Goal: Check status: Check status

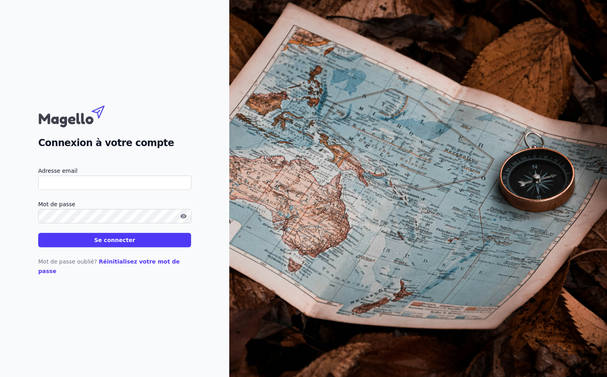
click at [89, 187] on input "Adresse email" at bounding box center [114, 182] width 153 height 14
type input "[PERSON_NAME][EMAIL_ADDRESS][DOMAIN_NAME]"
click at [38, 233] on button "Se connecter" at bounding box center [114, 240] width 153 height 14
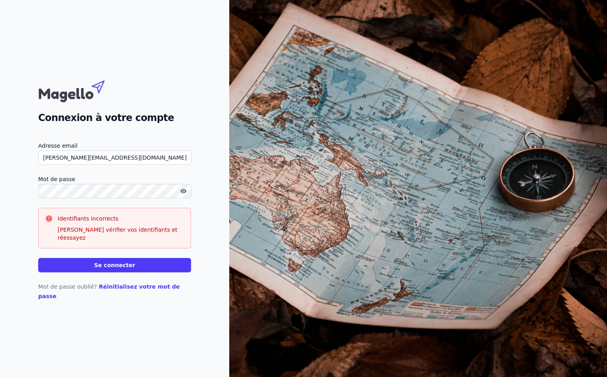
click at [38, 258] on button "Se connecter" at bounding box center [114, 265] width 153 height 14
click at [111, 264] on button "Se connecter" at bounding box center [114, 265] width 153 height 14
click at [16, 200] on div "Connexion à votre compte Adresse email [PERSON_NAME][EMAIL_ADDRESS][DOMAIN_NAME…" at bounding box center [114, 188] width 229 height 377
click at [38, 258] on button "Se connecter" at bounding box center [114, 265] width 153 height 14
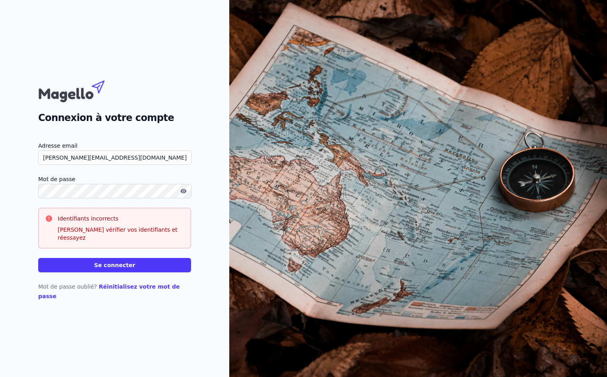
click at [137, 263] on button "Se connecter" at bounding box center [114, 265] width 153 height 14
click at [37, 206] on div "Connexion à votre compte Adresse email [PERSON_NAME][EMAIL_ADDRESS][DOMAIN_NAME…" at bounding box center [114, 188] width 229 height 377
click at [177, 262] on button "Se connecter" at bounding box center [114, 265] width 153 height 14
click at [140, 264] on button "Se connecter" at bounding box center [114, 265] width 153 height 14
click at [182, 193] on icon "button" at bounding box center [183, 191] width 6 height 4
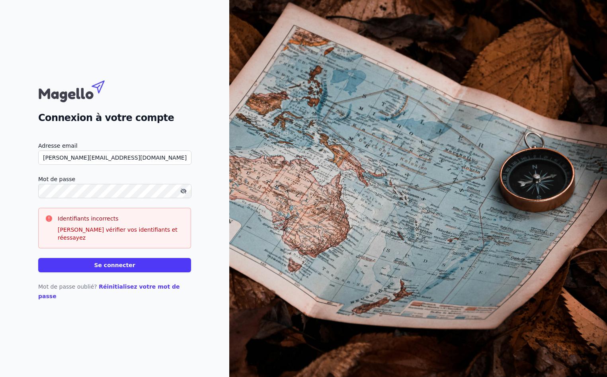
click at [106, 268] on button "Se connecter" at bounding box center [114, 265] width 153 height 14
click at [106, 266] on button "Se connecter" at bounding box center [114, 265] width 153 height 14
click at [127, 264] on button "Se connecter" at bounding box center [114, 265] width 153 height 14
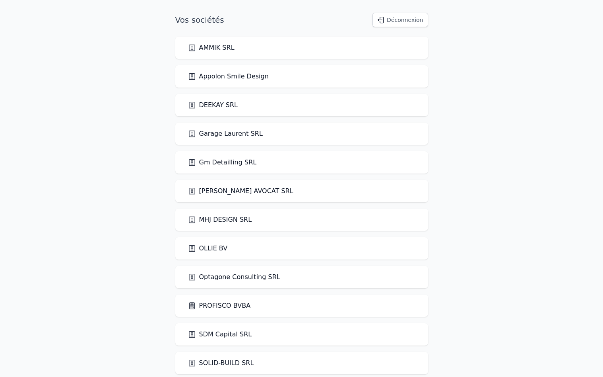
click at [221, 307] on link "PROFISCO BVBA" at bounding box center [219, 306] width 63 height 10
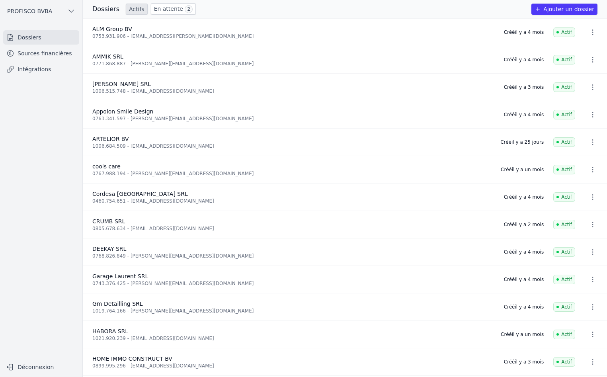
click at [160, 10] on link "En attente 2" at bounding box center [173, 9] width 45 height 12
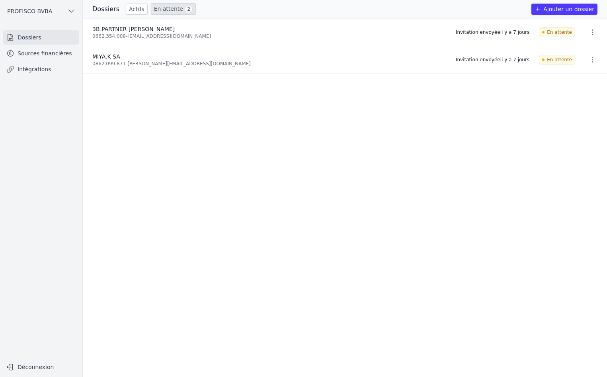
click at [129, 8] on link "Actifs" at bounding box center [137, 9] width 22 height 11
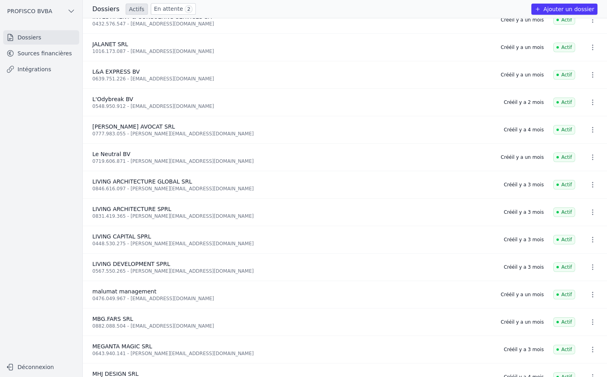
scroll to position [398, 0]
